Goal: Check status: Check status

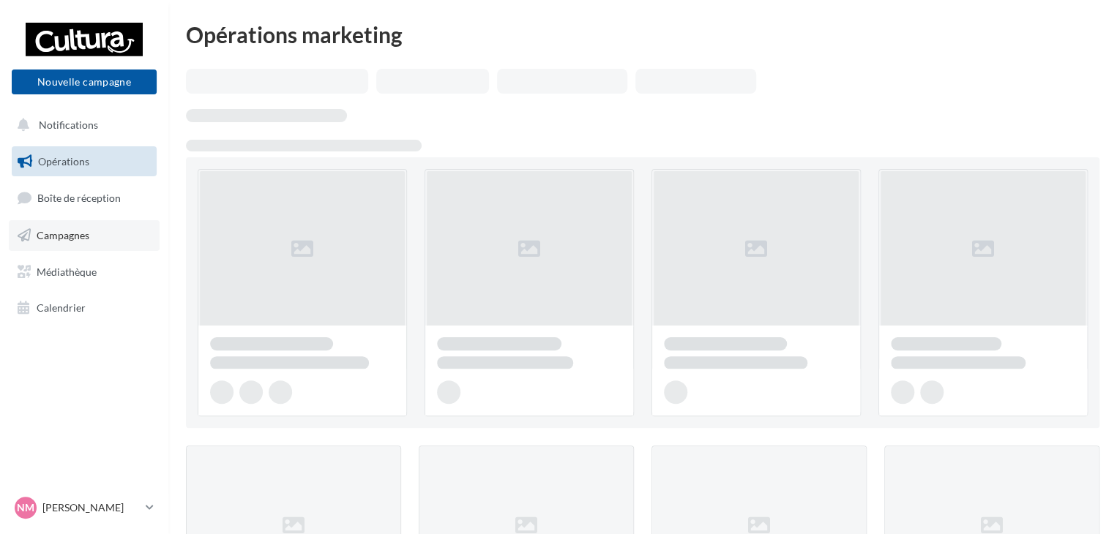
click at [82, 231] on span "Campagnes" at bounding box center [63, 235] width 53 height 12
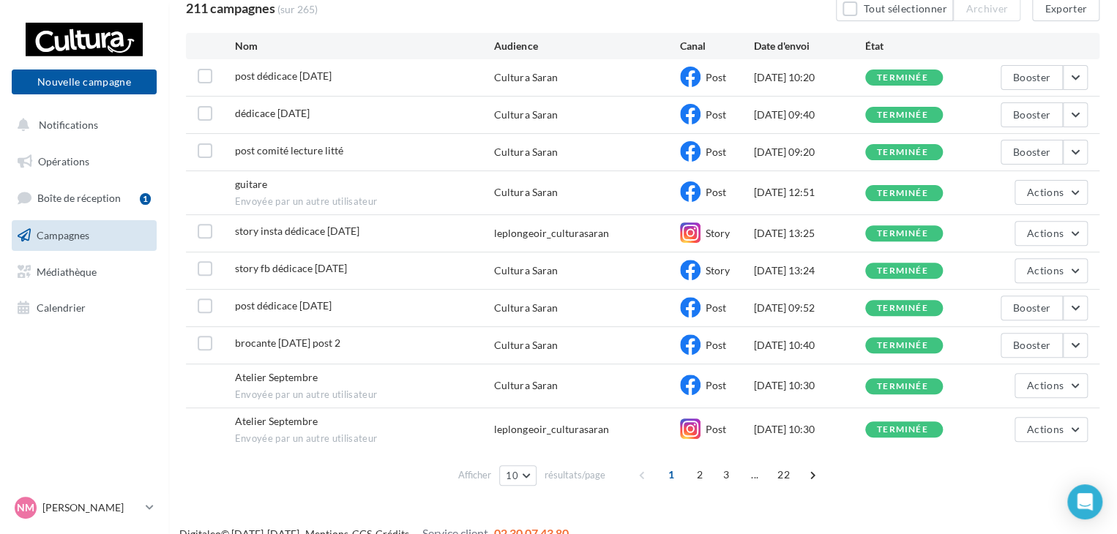
scroll to position [151, 0]
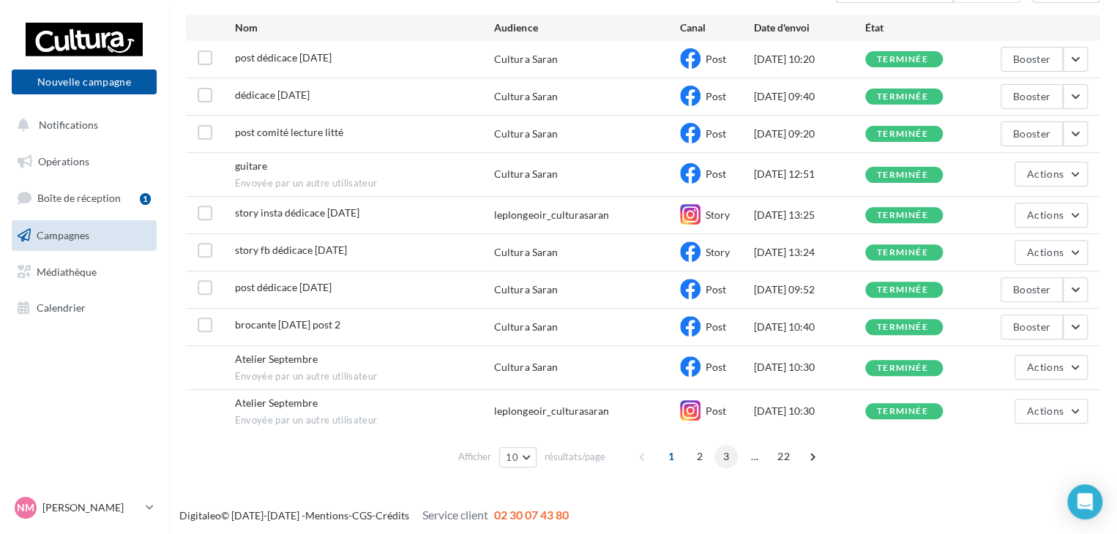
click at [725, 454] on span "3" at bounding box center [725, 456] width 23 height 23
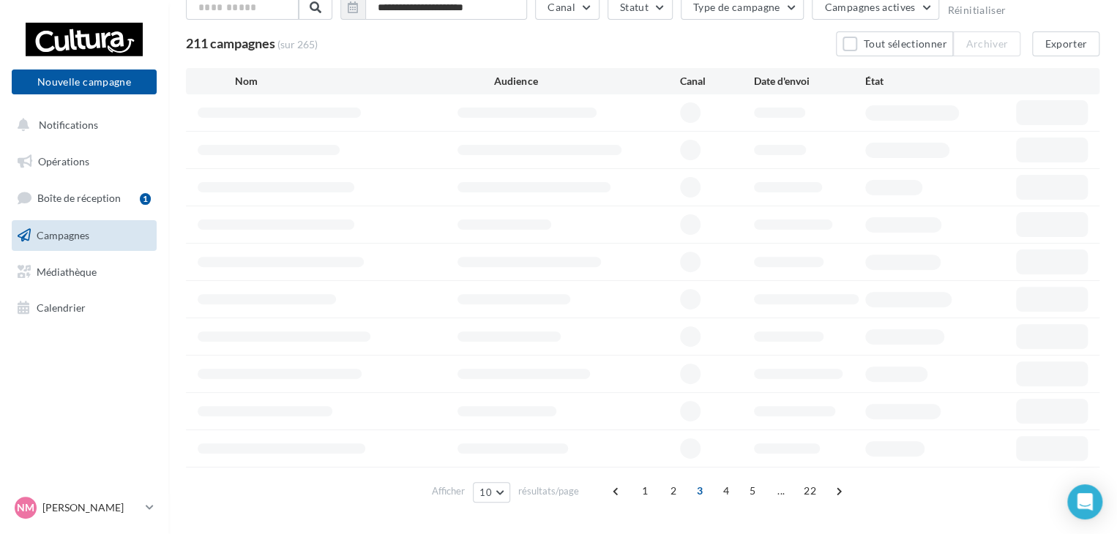
scroll to position [132, 0]
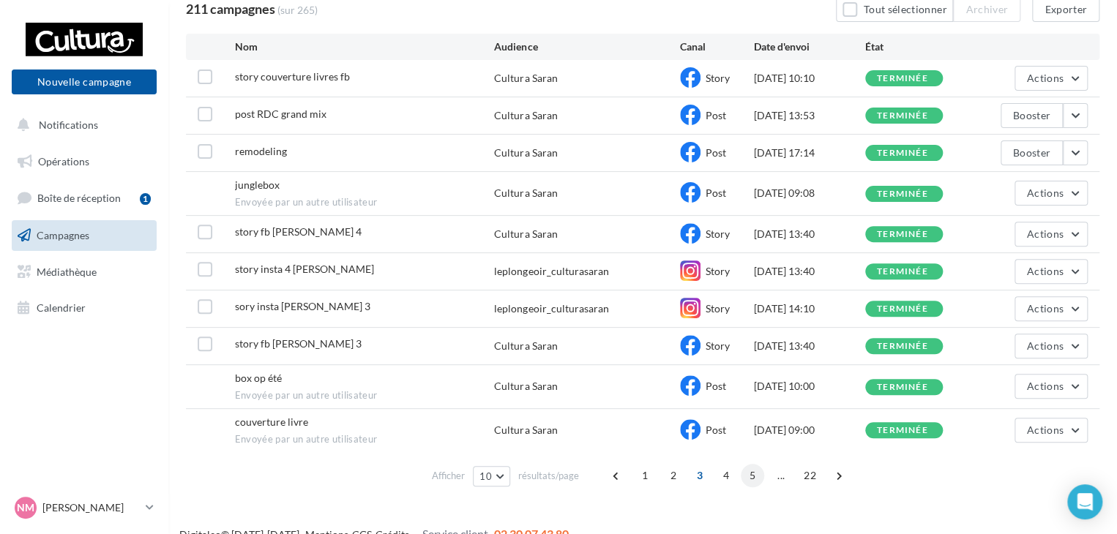
click at [754, 472] on span "5" at bounding box center [752, 475] width 23 height 23
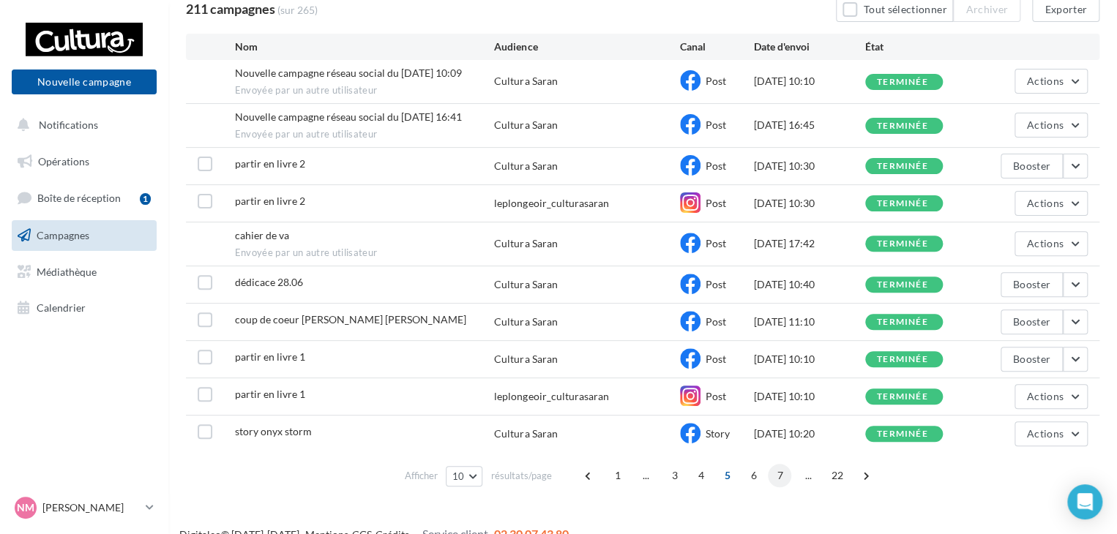
click at [776, 469] on span "7" at bounding box center [779, 475] width 23 height 23
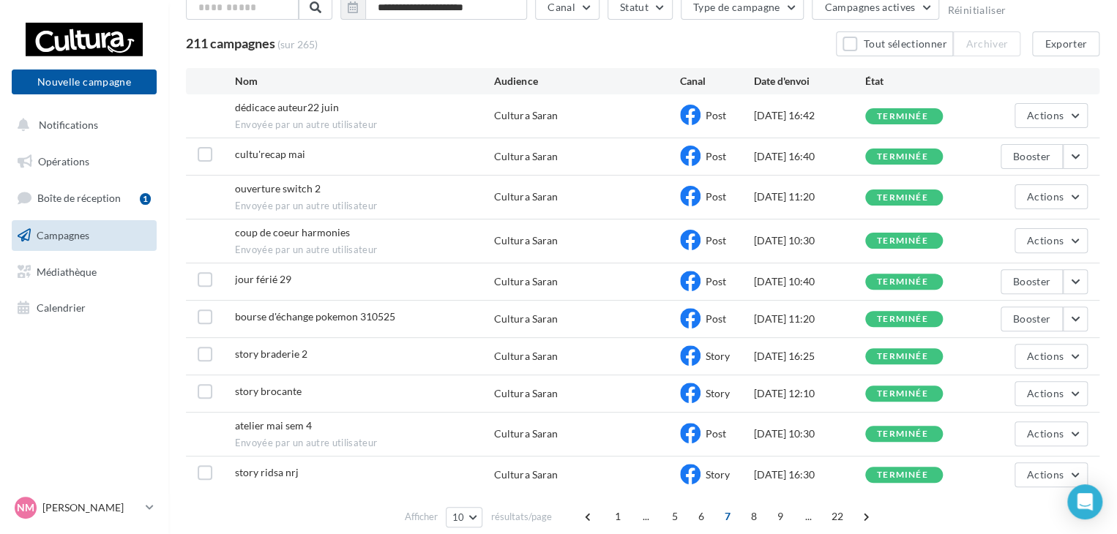
scroll to position [131, 0]
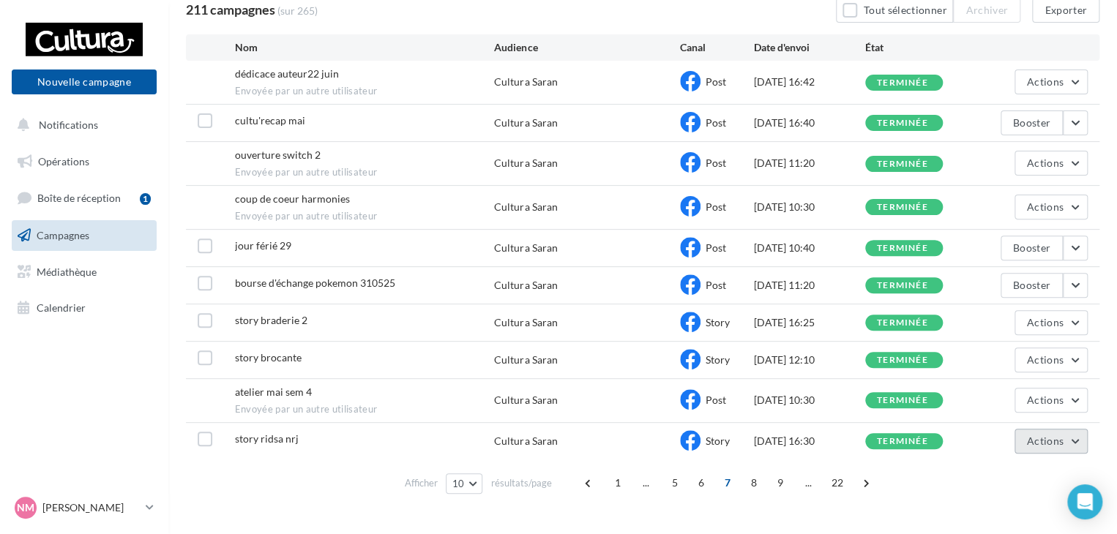
click at [1082, 431] on button "Actions" at bounding box center [1050, 441] width 73 height 25
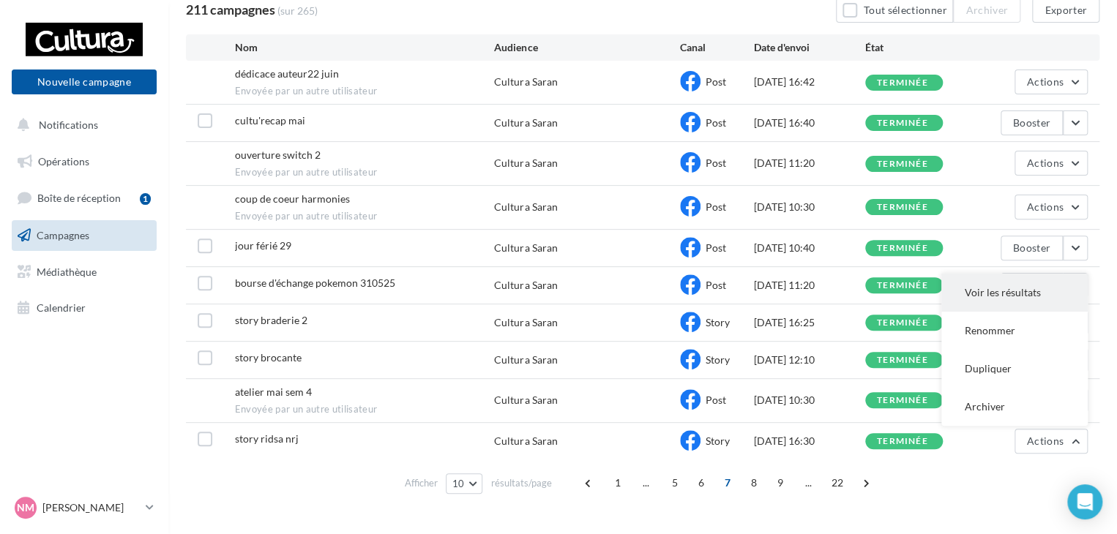
click at [1007, 282] on button "Voir les résultats" at bounding box center [1014, 293] width 146 height 38
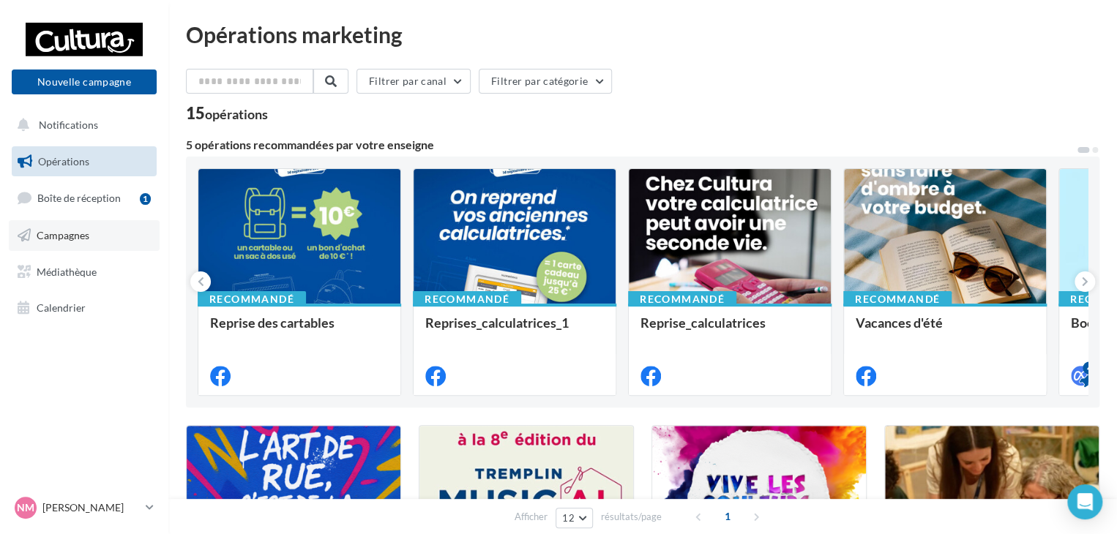
click at [94, 242] on link "Campagnes" at bounding box center [84, 235] width 151 height 31
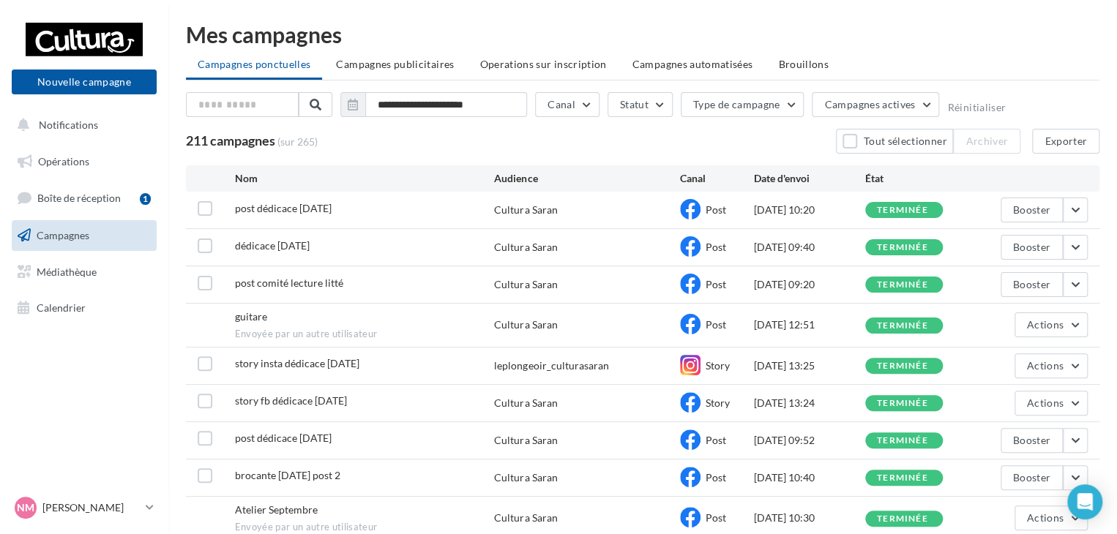
scroll to position [151, 0]
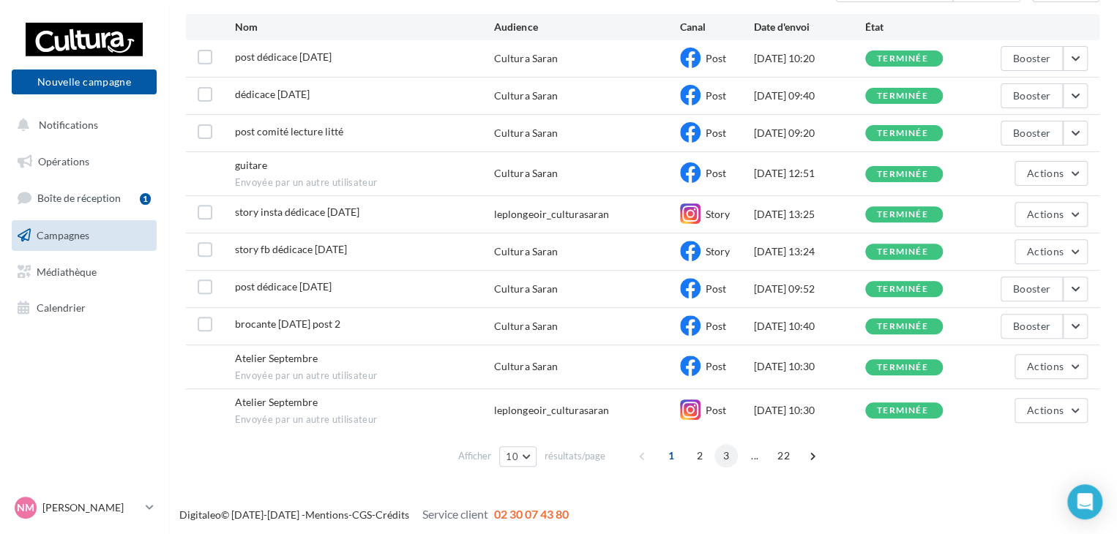
click at [723, 453] on span "3" at bounding box center [725, 455] width 23 height 23
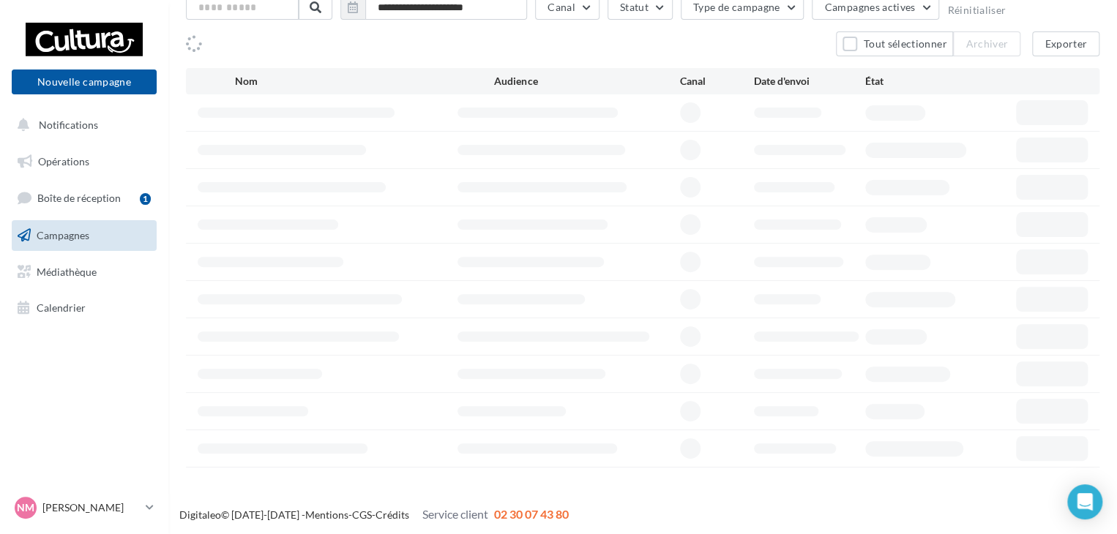
scroll to position [132, 0]
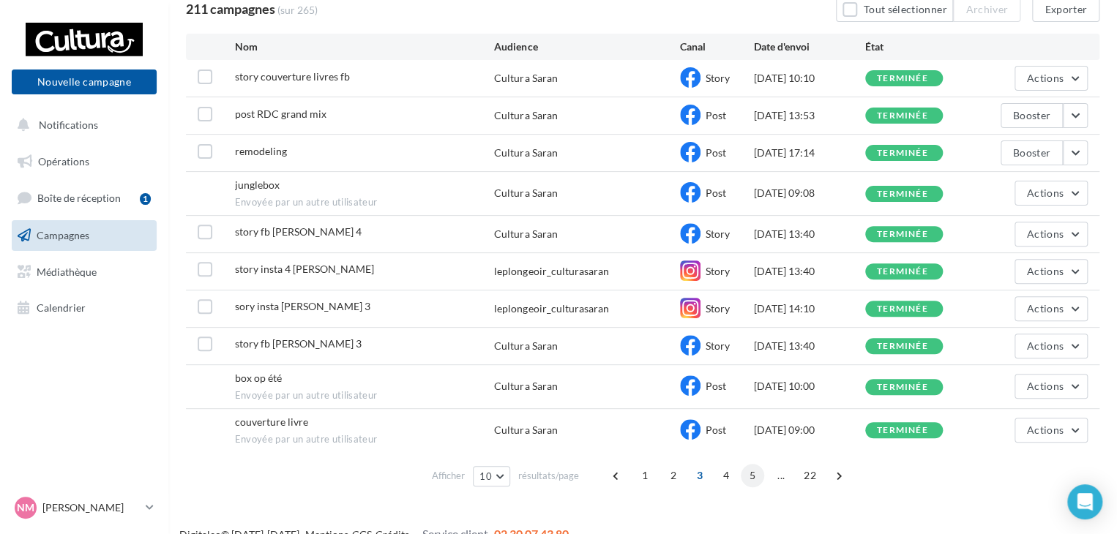
click at [750, 475] on span "5" at bounding box center [752, 475] width 23 height 23
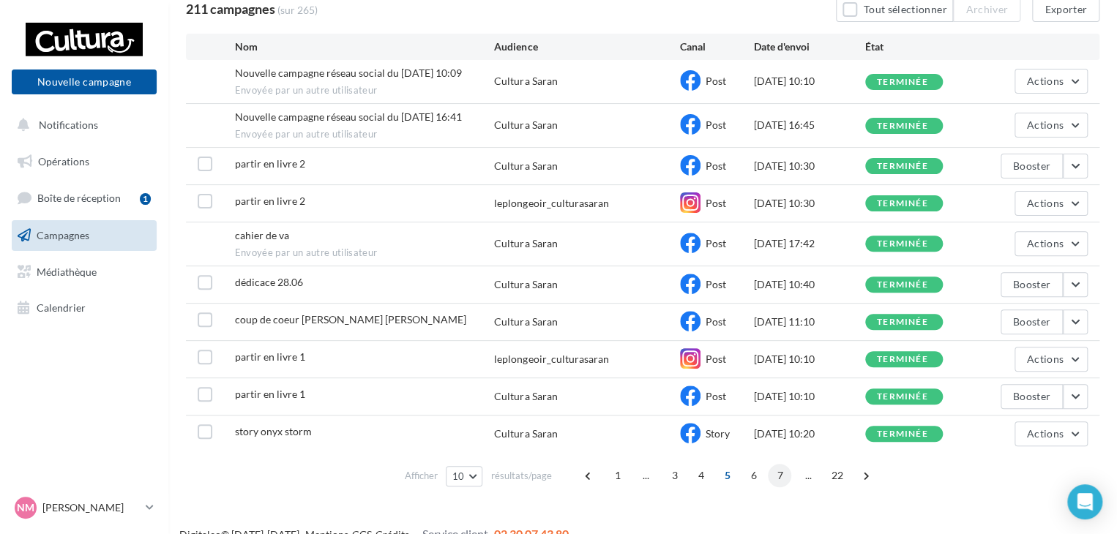
click at [776, 476] on span "7" at bounding box center [779, 475] width 23 height 23
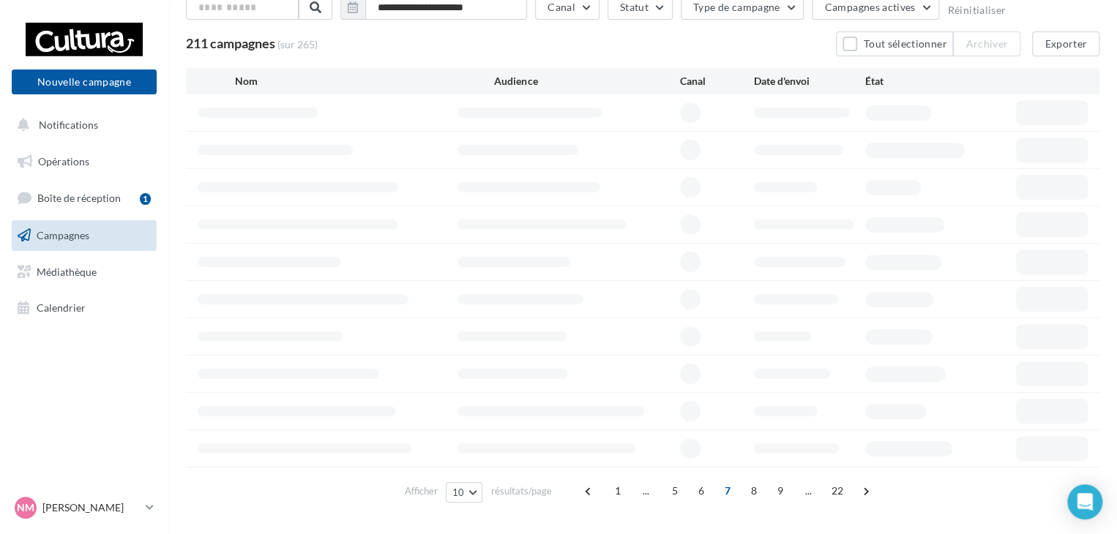
scroll to position [131, 0]
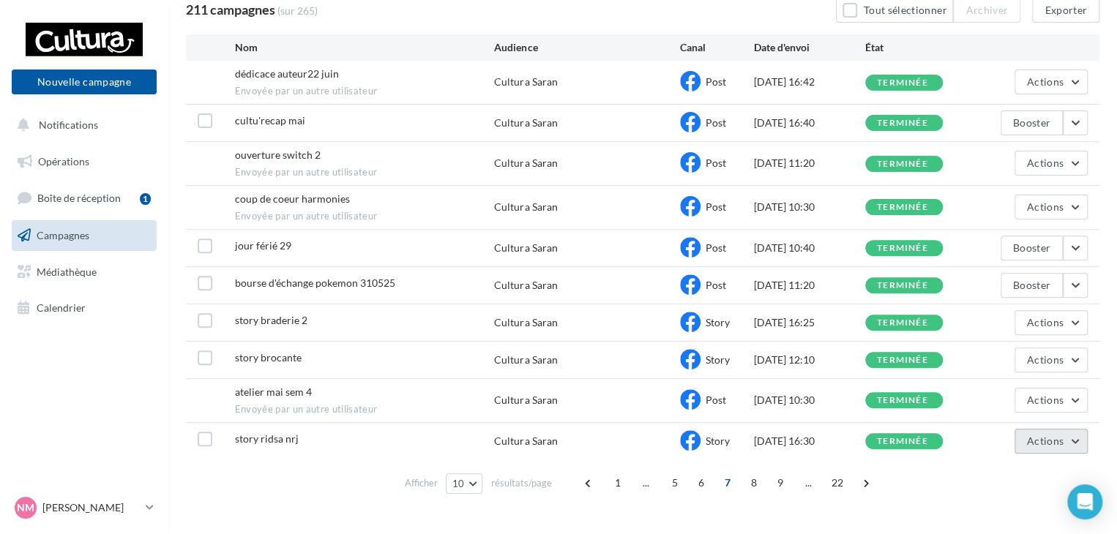
click at [1064, 435] on button "Actions" at bounding box center [1050, 441] width 73 height 25
click at [999, 298] on button "Voir les résultats" at bounding box center [1014, 293] width 146 height 38
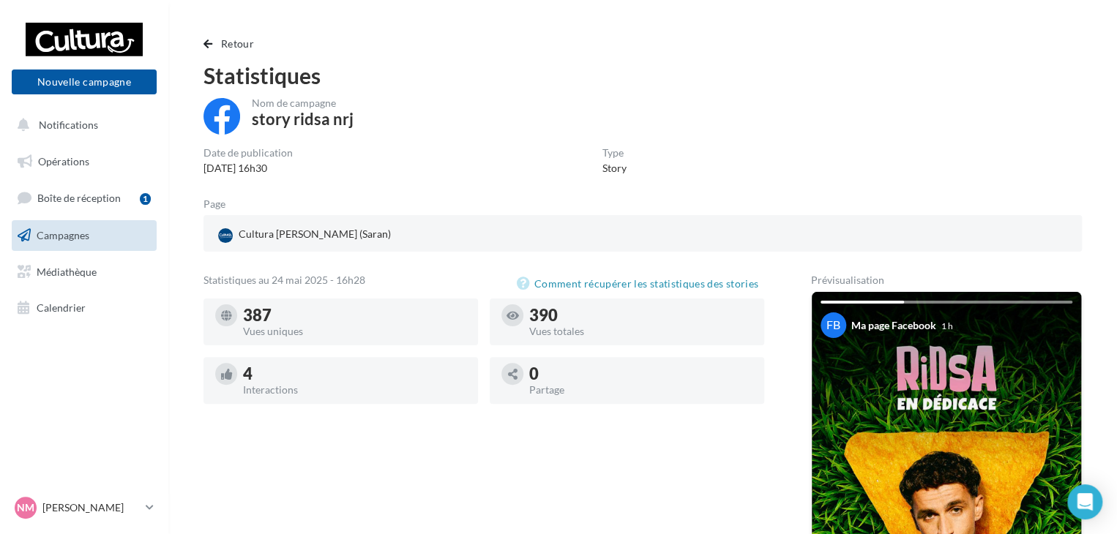
click at [313, 168] on div "Date de publication [DATE] 16h30 Type Story" at bounding box center [642, 162] width 878 height 28
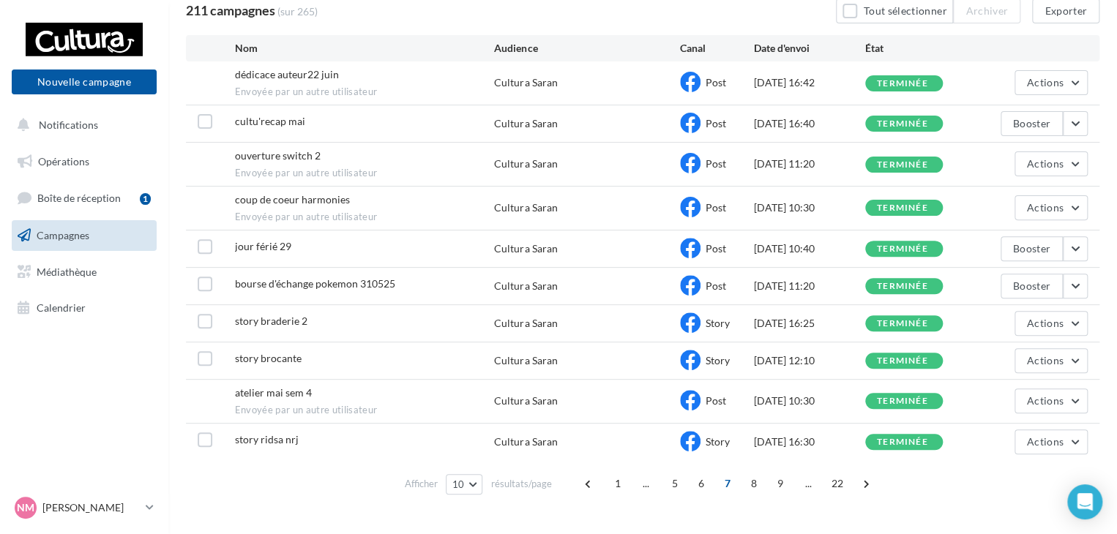
scroll to position [157, 0]
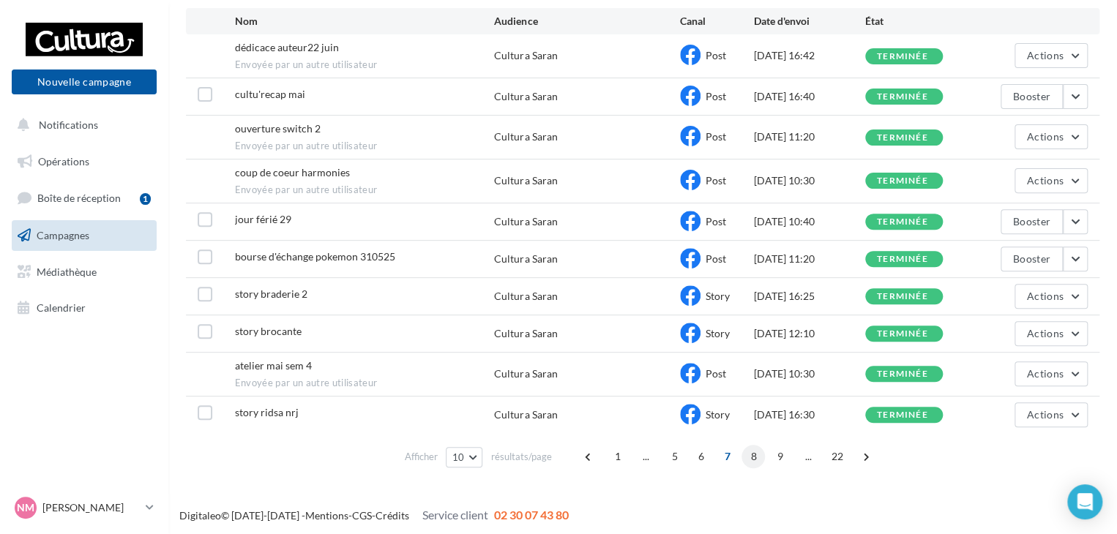
click at [743, 452] on span "8" at bounding box center [752, 456] width 23 height 23
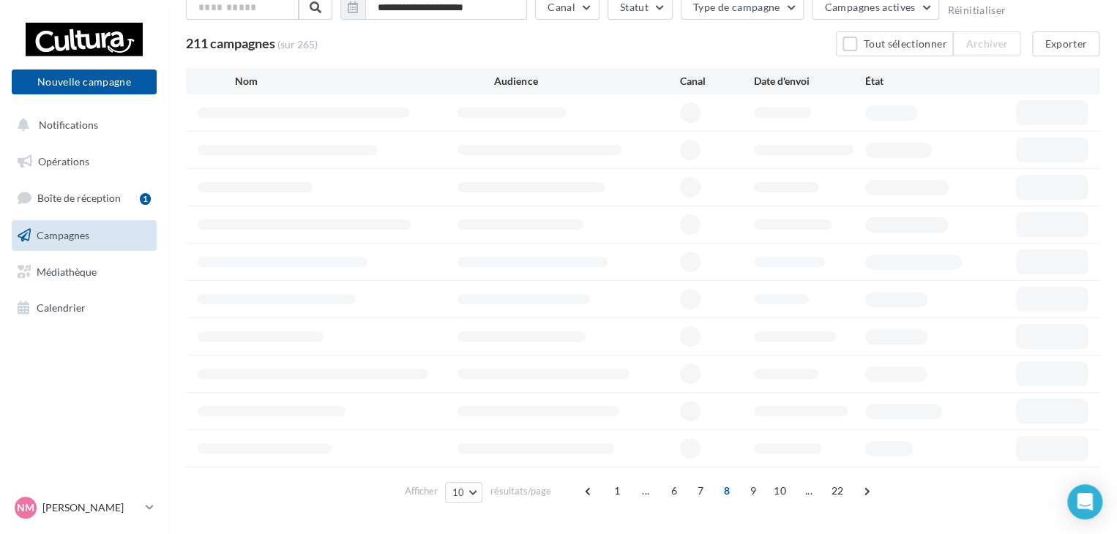
scroll to position [132, 0]
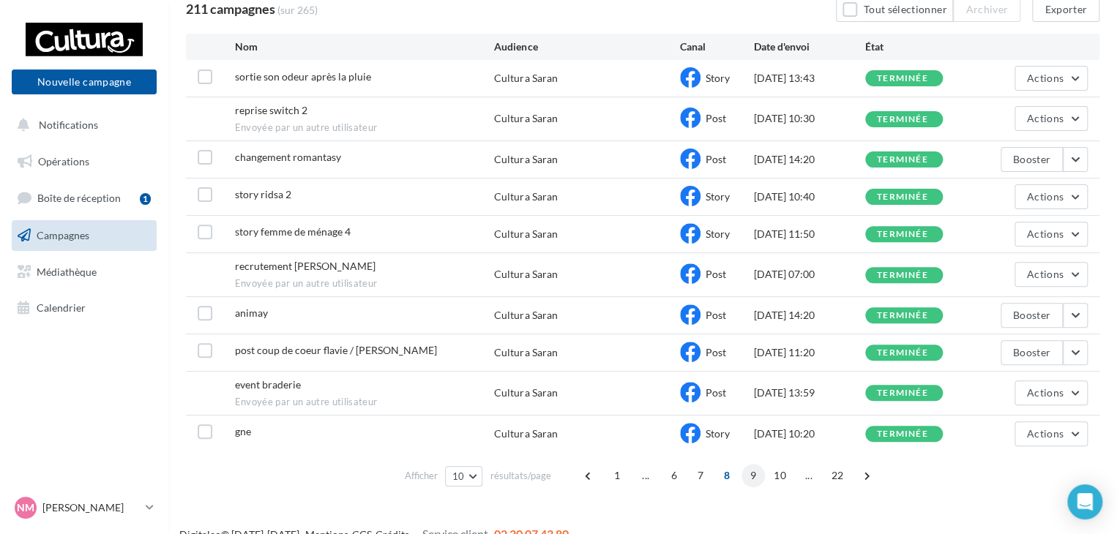
click at [750, 472] on span "9" at bounding box center [752, 475] width 23 height 23
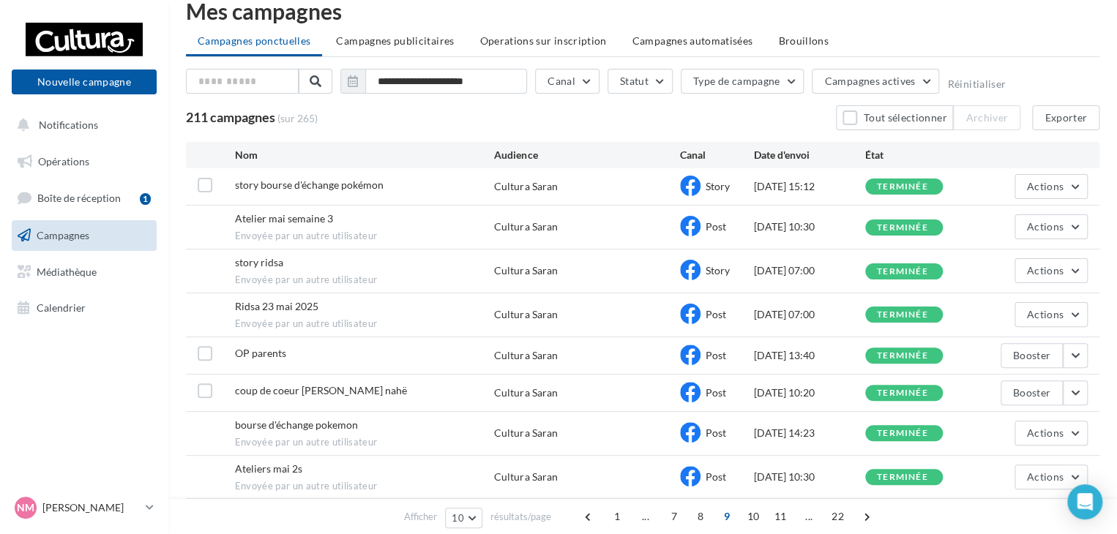
scroll to position [0, 0]
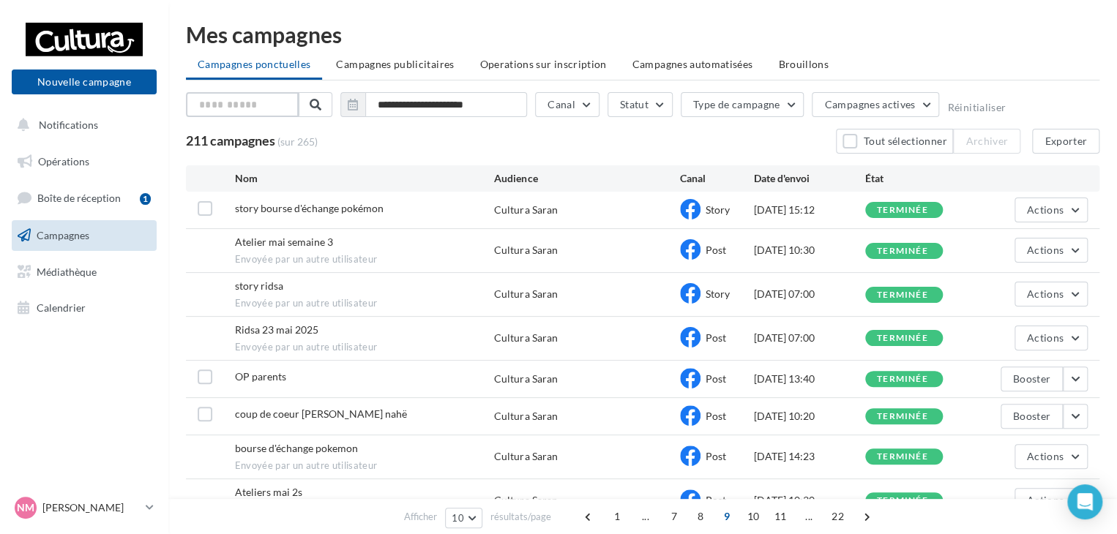
click at [247, 99] on input "text" at bounding box center [242, 104] width 113 height 25
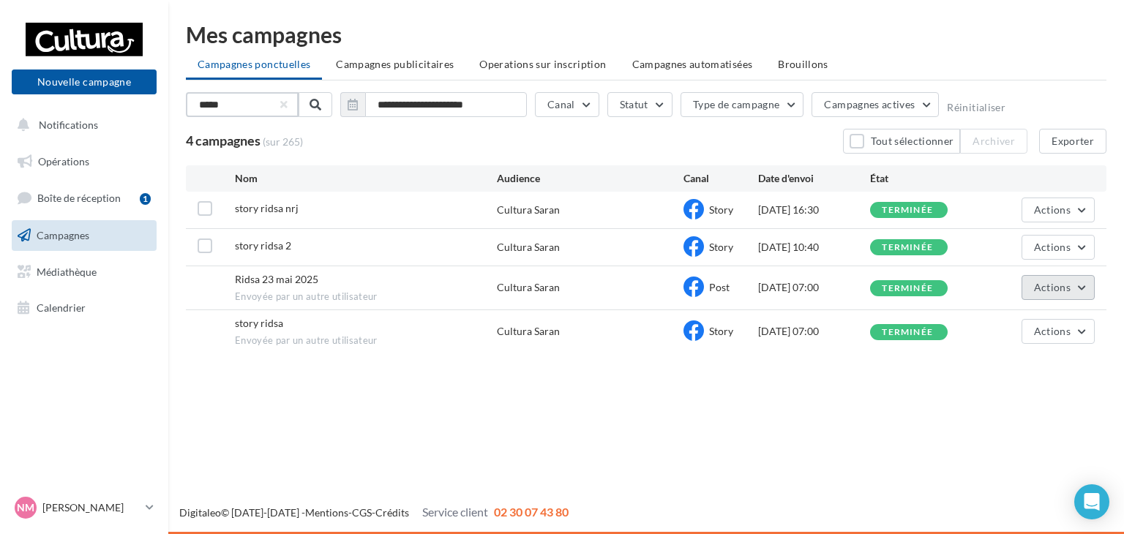
type input "*****"
click at [1081, 286] on button "Actions" at bounding box center [1058, 287] width 73 height 25
click at [1025, 307] on button "Voir les résultats" at bounding box center [1021, 322] width 146 height 38
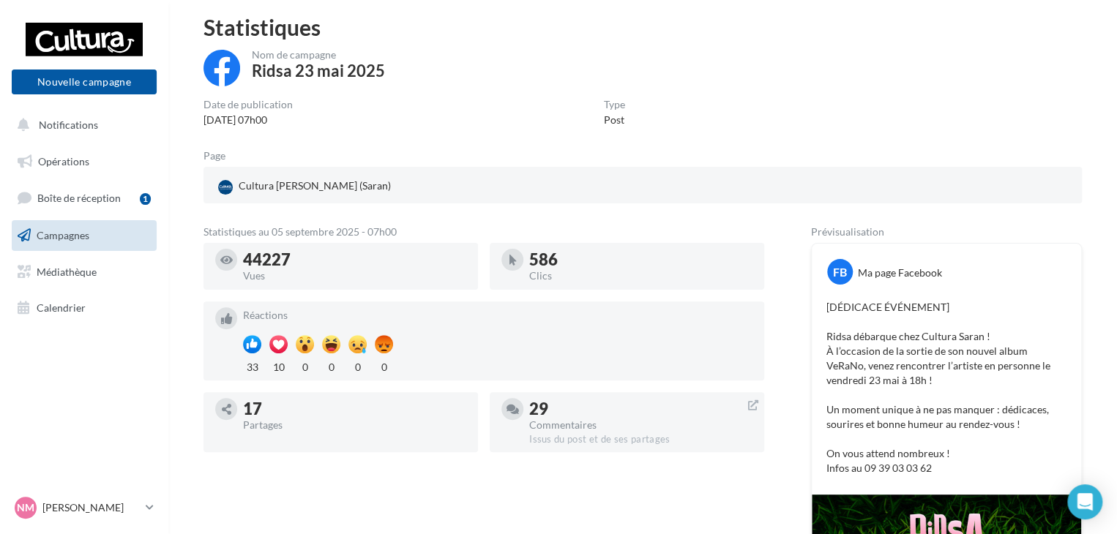
scroll to position [50, 0]
click at [110, 232] on link "Campagnes" at bounding box center [84, 235] width 151 height 31
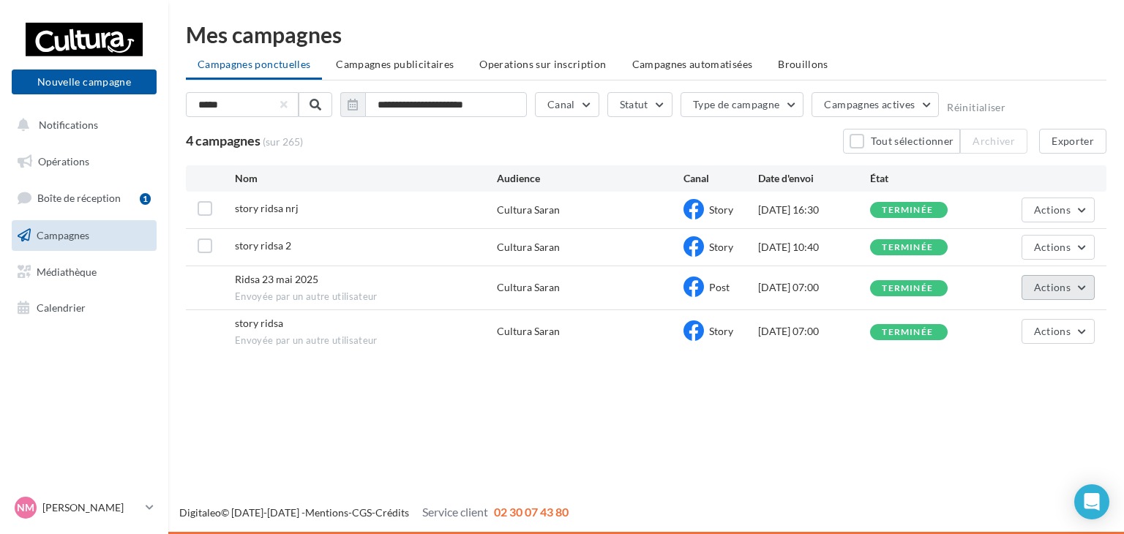
click at [1044, 282] on span "Actions" at bounding box center [1052, 287] width 37 height 12
click at [1014, 317] on button "Voir les résultats" at bounding box center [1021, 322] width 146 height 38
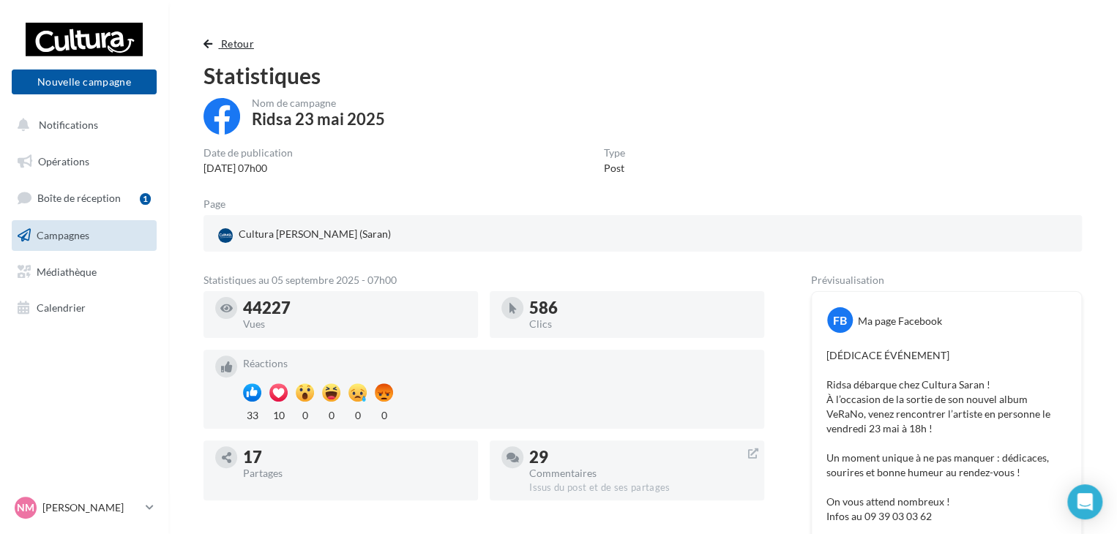
click at [210, 48] on button "Retour" at bounding box center [231, 44] width 56 height 18
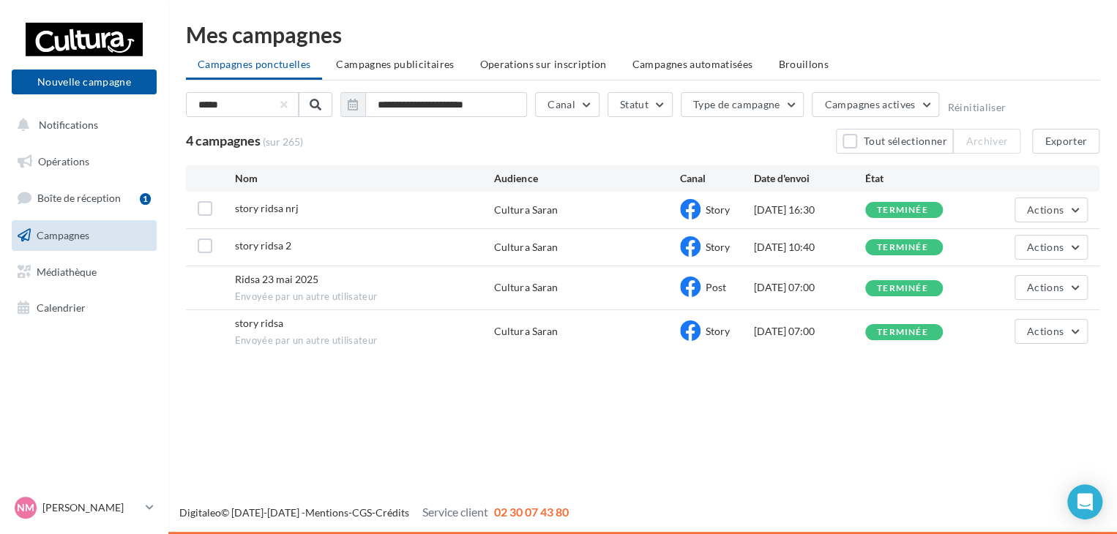
click at [284, 106] on button "button" at bounding box center [284, 105] width 6 height 6
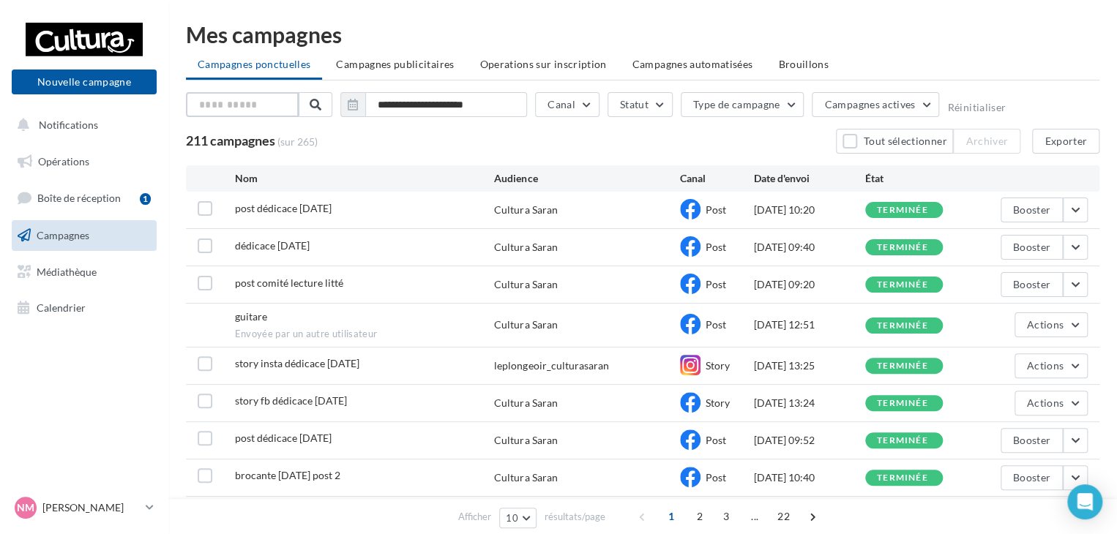
scroll to position [151, 0]
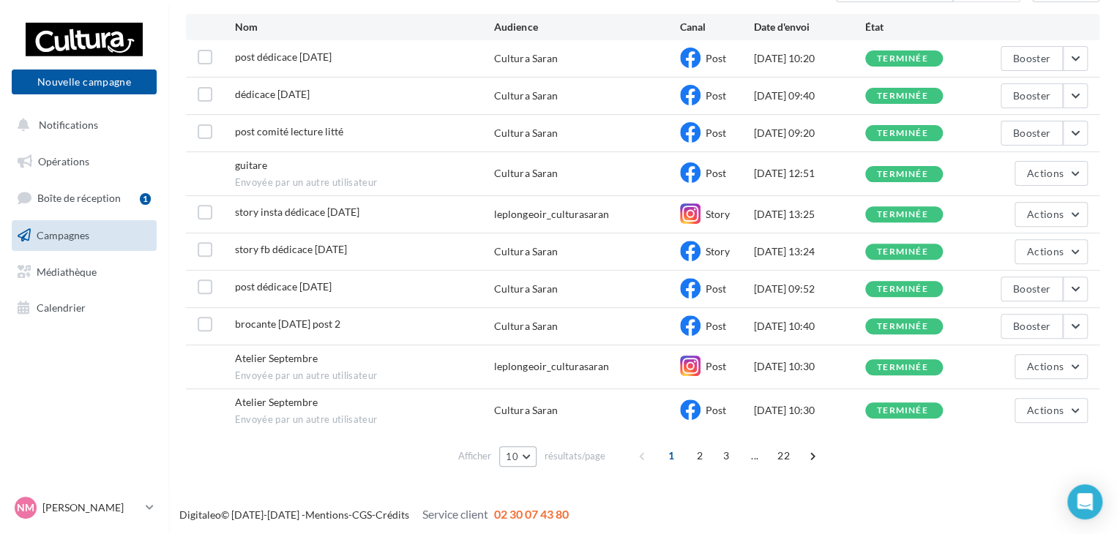
click at [529, 457] on button "10" at bounding box center [517, 456] width 37 height 20
click at [545, 376] on button "25" at bounding box center [550, 380] width 102 height 26
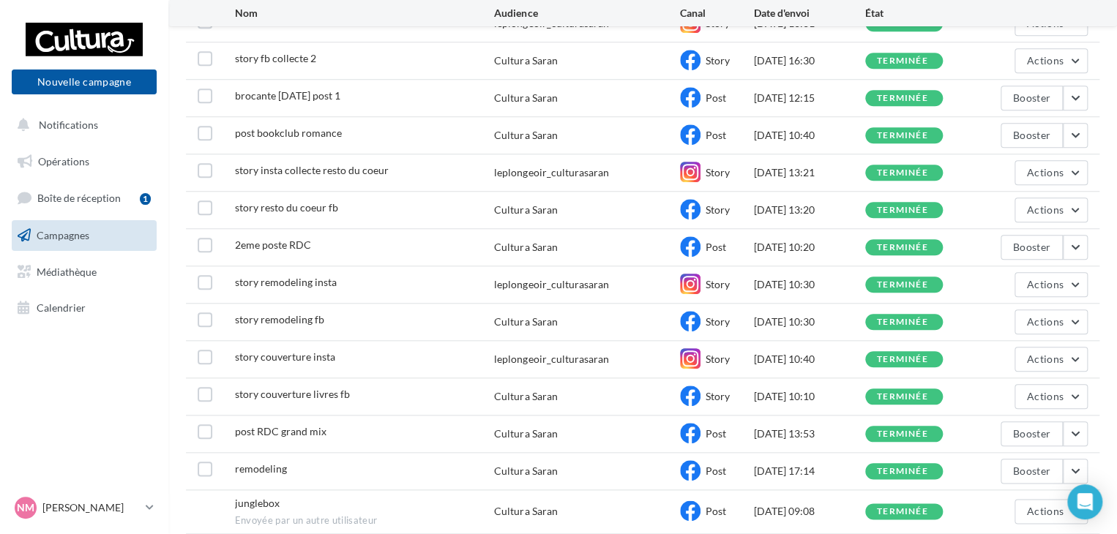
scroll to position [715, 0]
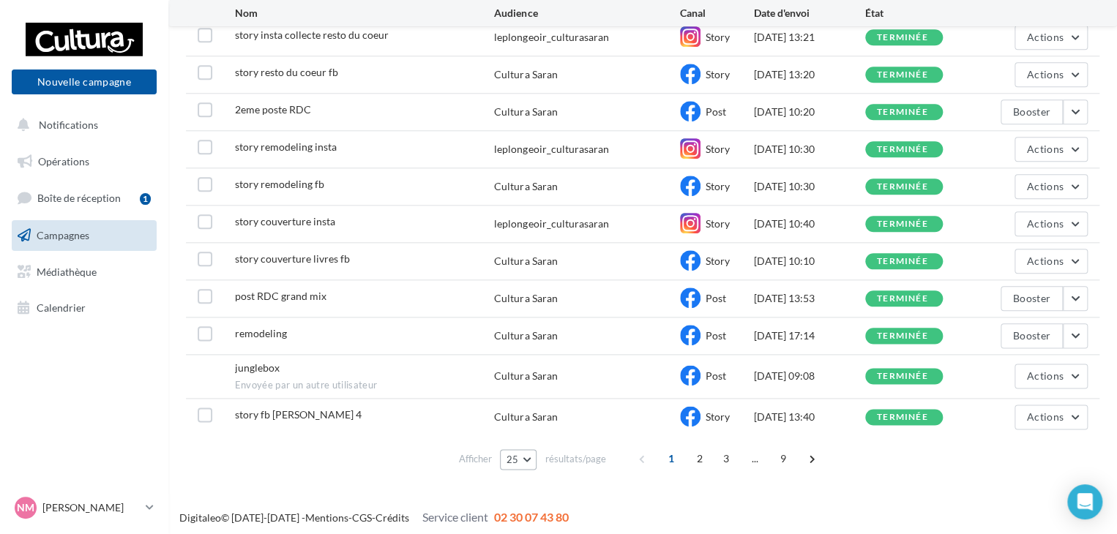
click at [516, 454] on span "25" at bounding box center [512, 460] width 12 height 12
click at [530, 402] on button "50" at bounding box center [551, 407] width 102 height 26
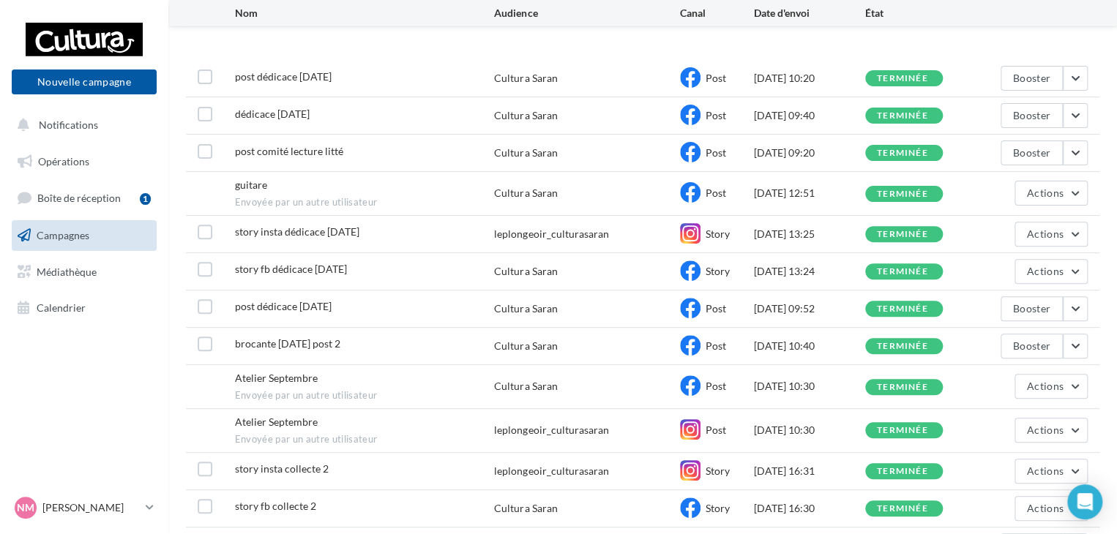
scroll to position [1708, 0]
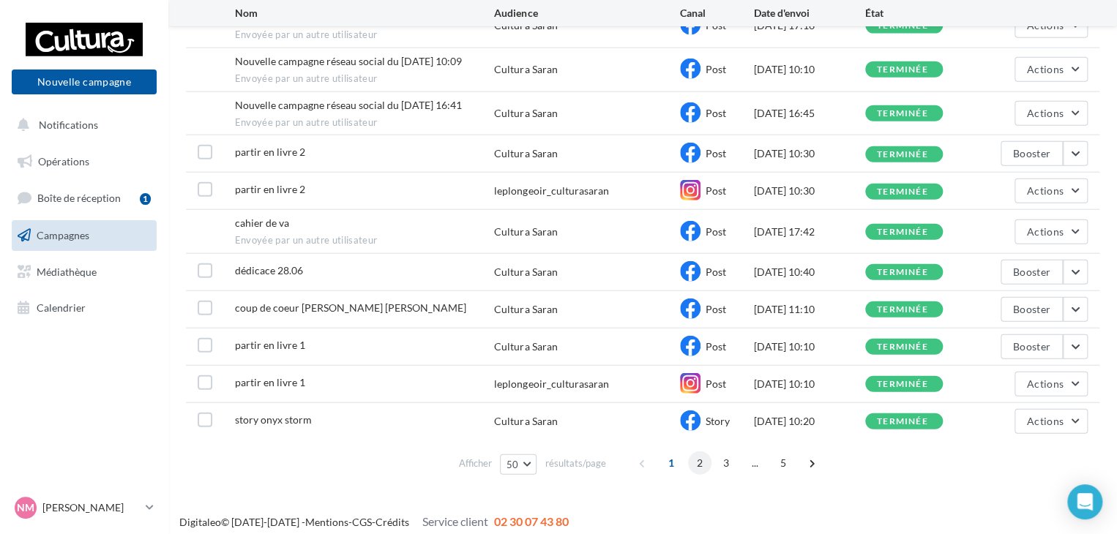
click at [702, 452] on span "2" at bounding box center [699, 463] width 23 height 23
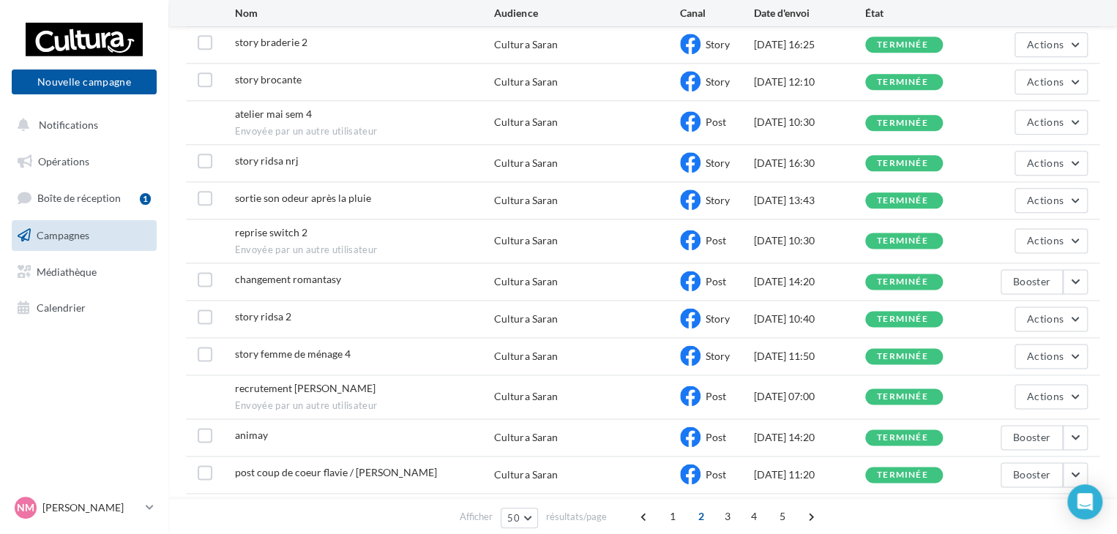
scroll to position [820, 0]
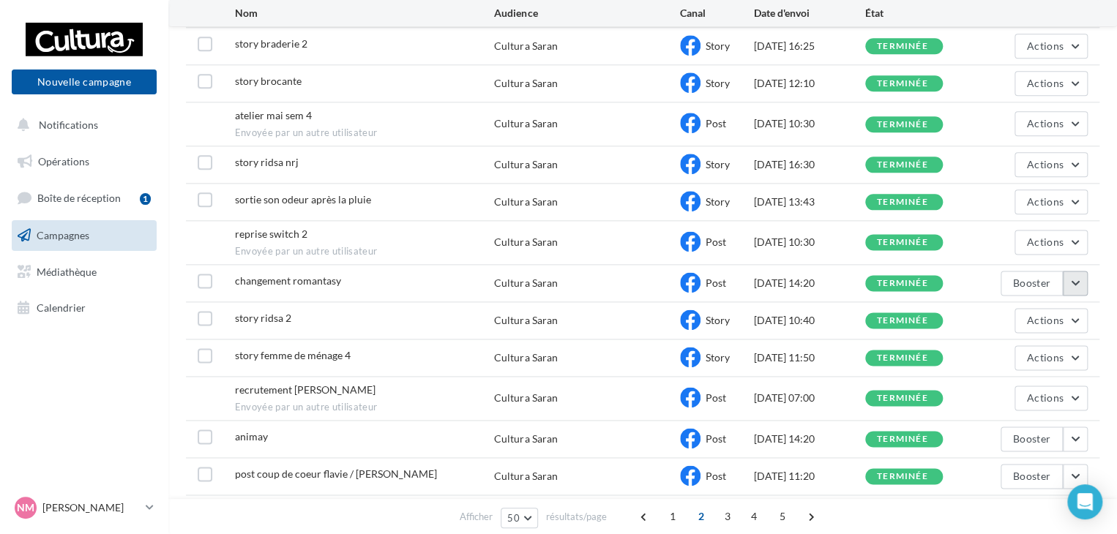
click at [1079, 275] on button "button" at bounding box center [1075, 283] width 25 height 25
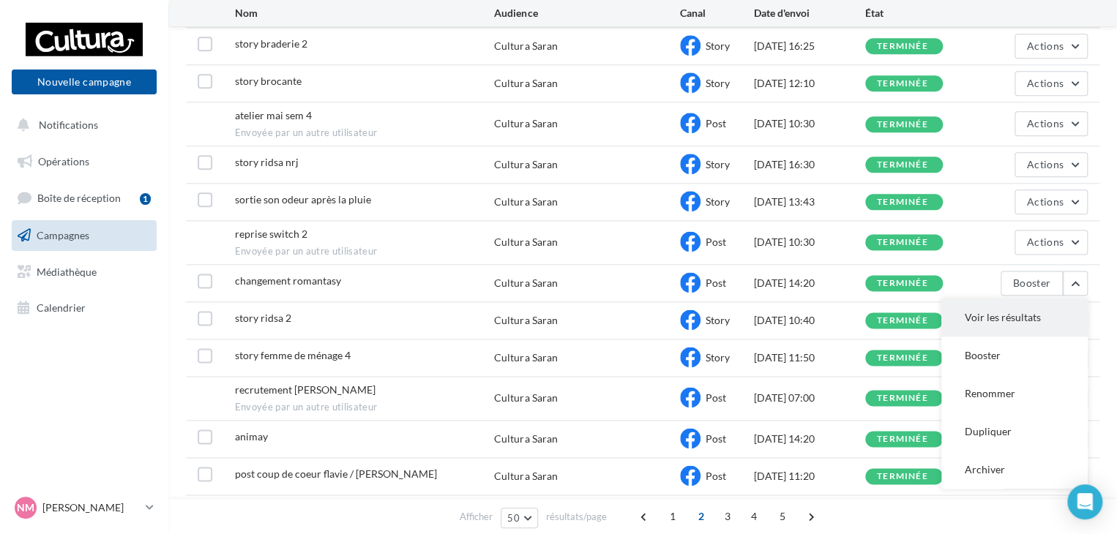
click at [1030, 315] on button "Voir les résultats" at bounding box center [1014, 318] width 146 height 38
